Goal: Information Seeking & Learning: Learn about a topic

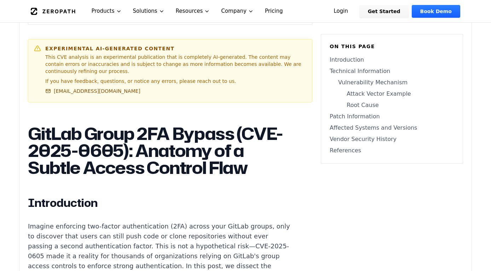
scroll to position [496, 0]
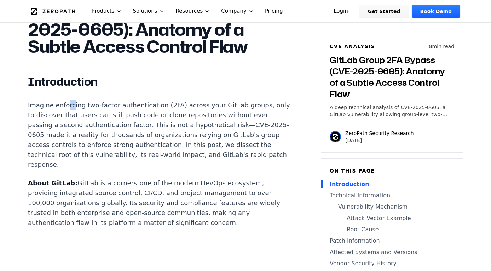
drag, startPoint x: 69, startPoint y: 107, endPoint x: 67, endPoint y: 103, distance: 4.1
click at [67, 103] on p "Imagine enforcing two-factor authentication (2FA) across your GitLab groups, on…" at bounding box center [159, 134] width 263 height 69
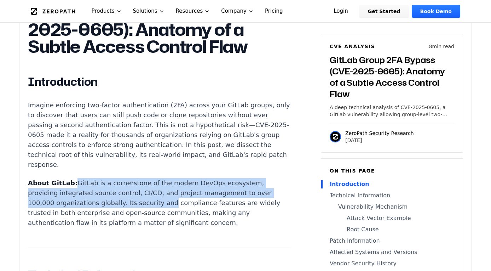
drag, startPoint x: 68, startPoint y: 178, endPoint x: 157, endPoint y: 200, distance: 91.9
click at [157, 200] on p "About GitLab: GitLab is a cornerstone of the modern DevOps ecosystem, providing…" at bounding box center [159, 203] width 263 height 50
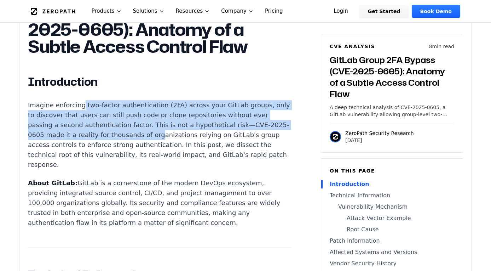
drag, startPoint x: 87, startPoint y: 104, endPoint x: 143, endPoint y: 154, distance: 75.5
click at [178, 129] on p "Imagine enforcing two-factor authentication (2FA) across your GitLab groups, on…" at bounding box center [159, 134] width 263 height 69
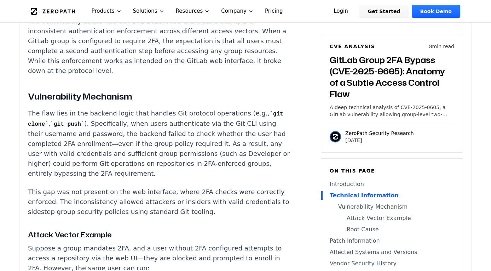
scroll to position [779, 0]
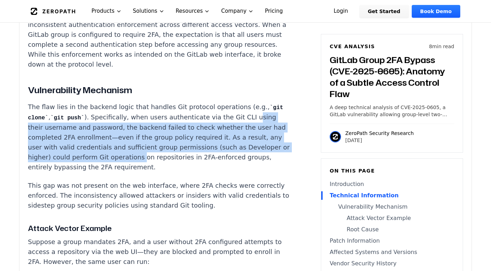
drag, startPoint x: 33, startPoint y: 129, endPoint x: 172, endPoint y: 160, distance: 143.1
click at [172, 160] on p "The flaw lies in the backend logic that handles Git protocol operations (e.g., …" at bounding box center [159, 137] width 263 height 70
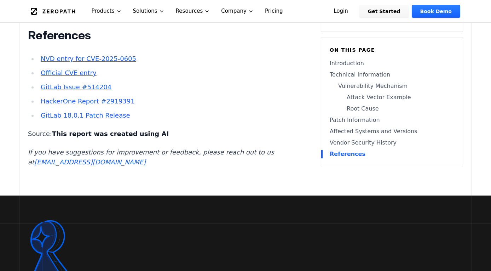
scroll to position [1947, 0]
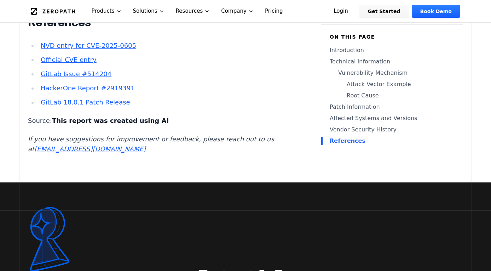
drag, startPoint x: 126, startPoint y: 157, endPoint x: 132, endPoint y: 154, distance: 6.2
